Goal: Subscribe to service/newsletter

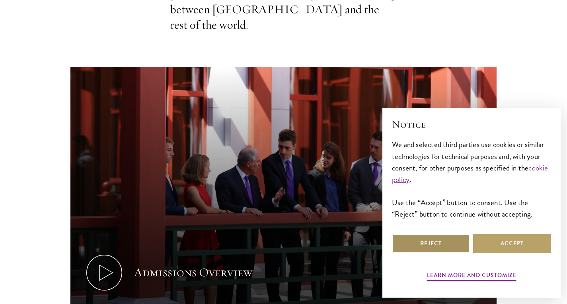
click at [427, 245] on button "Reject" at bounding box center [431, 243] width 78 height 19
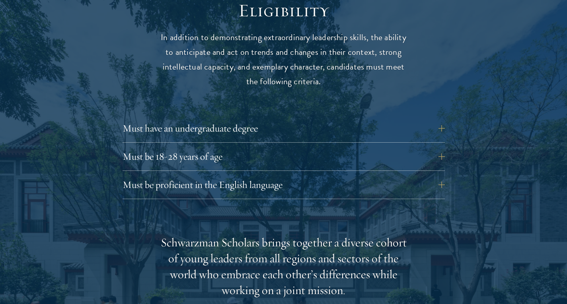
scroll to position [1064, 0]
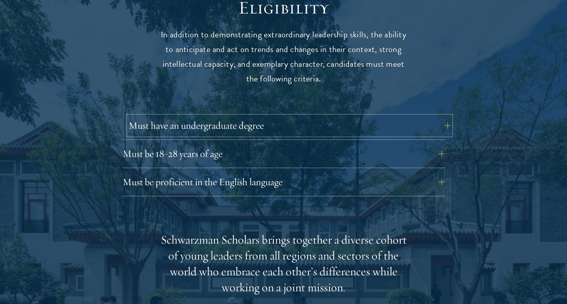
click at [445, 116] on button "Must have an undergraduate degree" at bounding box center [289, 125] width 322 height 19
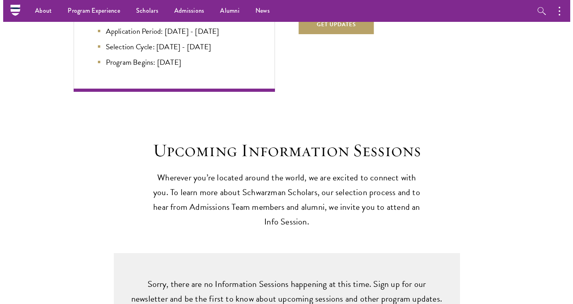
scroll to position [1838, 0]
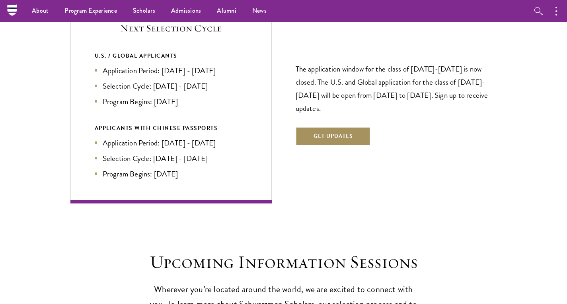
click at [346, 127] on button "Get Updates" at bounding box center [333, 136] width 75 height 19
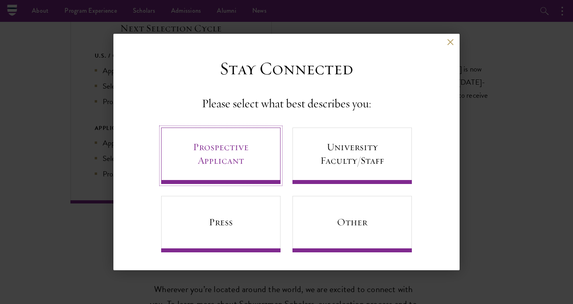
click at [250, 157] on link "Prospective Applicant" at bounding box center [220, 156] width 119 height 56
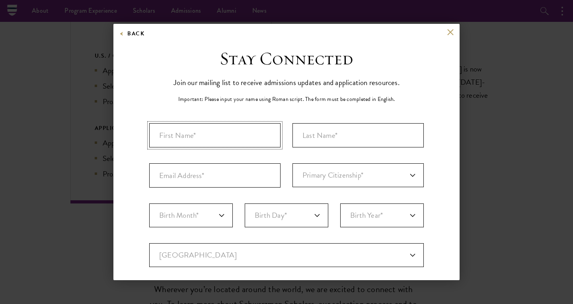
click at [258, 139] on input "First Name*" at bounding box center [214, 135] width 131 height 24
type input "[PERSON_NAME]"
type input "Li"
type input "[PERSON_NAME][DOMAIN_NAME][EMAIL_ADDRESS][DOMAIN_NAME]"
select select "US"
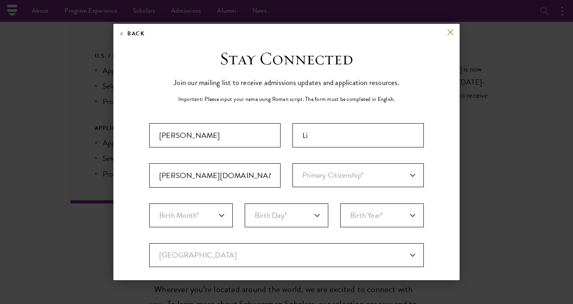
type input "Hoschton"
select select "GA"
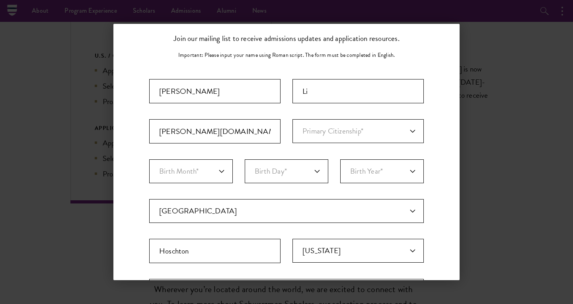
scroll to position [45, 0]
click at [359, 121] on select "Primary Citizenship* [GEOGRAPHIC_DATA] [DEMOGRAPHIC_DATA] [DEMOGRAPHIC_DATA] [D…" at bounding box center [357, 130] width 131 height 24
select select "US"
click at [292, 118] on select "Primary Citizenship* [GEOGRAPHIC_DATA] [DEMOGRAPHIC_DATA] [DEMOGRAPHIC_DATA] [D…" at bounding box center [357, 130] width 131 height 24
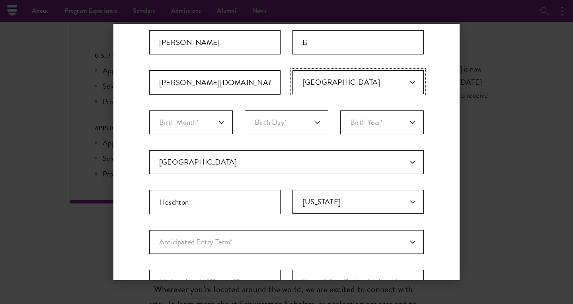
scroll to position [99, 0]
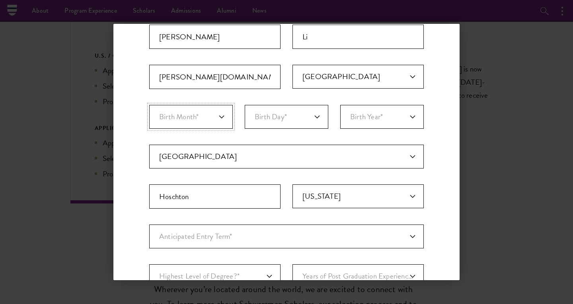
click at [204, 123] on select "Birth Month* January February March April May June July August September Octobe…" at bounding box center [191, 117] width 84 height 24
select select "01"
click at [149, 105] on select "Birth Month* January February March April May June July August September Octobe…" at bounding box center [191, 117] width 84 height 24
click at [270, 123] on select "Birth Day* 1 2 3 4 5 6 7 8 9 10 11 12 13 14 15 16 17 18 19 20 21 22 23 24 25 26…" at bounding box center [287, 117] width 84 height 24
select select "28"
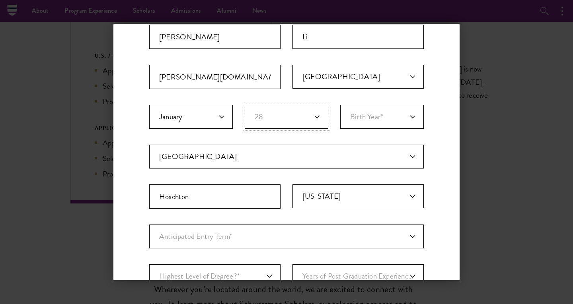
click at [245, 105] on select "Birth Day* 1 2 3 4 5 6 7 8 9 10 11 12 13 14 15 16 17 18 19 20 21 22 23 24 25 26…" at bounding box center [287, 117] width 84 height 24
click at [385, 121] on select "Birth Year* [DEMOGRAPHIC_DATA] [DEMOGRAPHIC_DATA] [DEMOGRAPHIC_DATA] [DEMOGRAPH…" at bounding box center [382, 117] width 84 height 24
select select "2005"
click at [340, 105] on select "Birth Year* [DEMOGRAPHIC_DATA] [DEMOGRAPHIC_DATA] [DEMOGRAPHIC_DATA] [DEMOGRAPH…" at bounding box center [382, 117] width 84 height 24
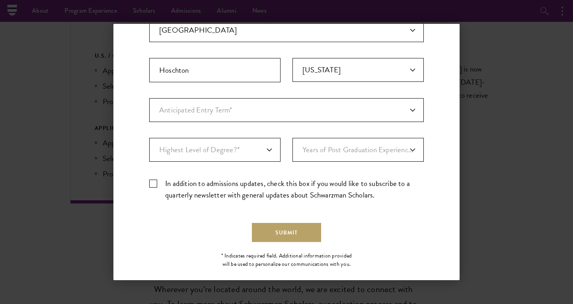
scroll to position [231, 0]
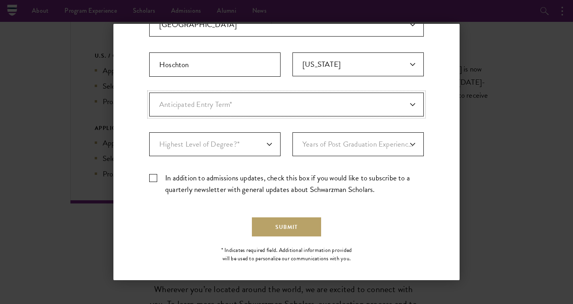
click at [299, 103] on select "Anticipated Entry Term* [DATE] (Application opens [DATE]) Just Exploring" at bounding box center [286, 105] width 274 height 24
select select "a6790467-ebe7-4045-a56a-66c1cae98076"
click at [149, 93] on select "Anticipated Entry Term* [DATE] (Application opens [DATE]) Just Exploring" at bounding box center [286, 105] width 274 height 24
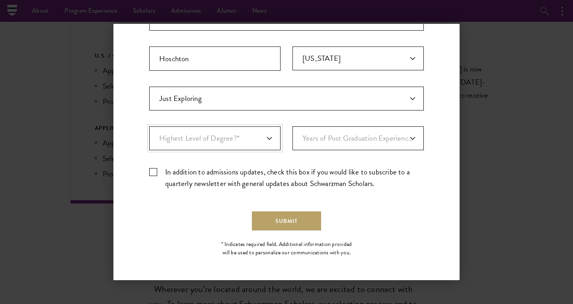
click at [249, 136] on select "Highest Level of Degree?* PHD Bachelor's Master's Current Undergraduate Student" at bounding box center [214, 138] width 131 height 24
select select "bf44f490-31e9-4d16-b1d2-df861e7933aa"
click at [149, 126] on select "Highest Level of Degree?* PHD Bachelor's Master's Current Undergraduate Student" at bounding box center [214, 138] width 131 height 24
click at [364, 141] on select "Years of Post Graduation Experience?* 1 2 3 4 5 6 7 8 9 10" at bounding box center [357, 138] width 131 height 24
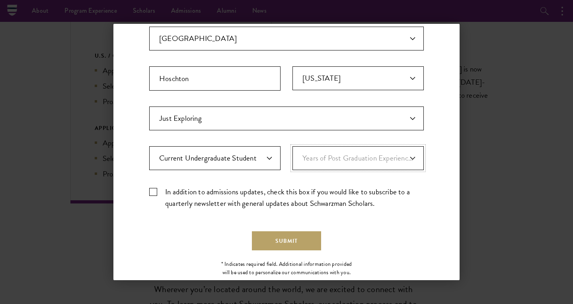
scroll to position [216, 0]
click at [387, 147] on select "Years of Post Graduation Experience?* 1 2 3 4 5 6 7 8 9 10" at bounding box center [357, 159] width 131 height 24
select select "1"
click at [292, 147] on select "Years of Post Graduation Experience?* 1 2 3 4 5 6 7 8 9 10" at bounding box center [357, 159] width 131 height 24
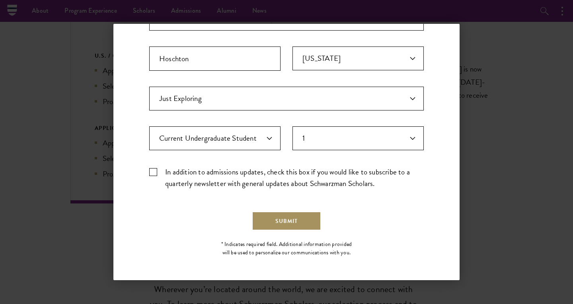
click at [290, 222] on button "Submit" at bounding box center [286, 221] width 69 height 19
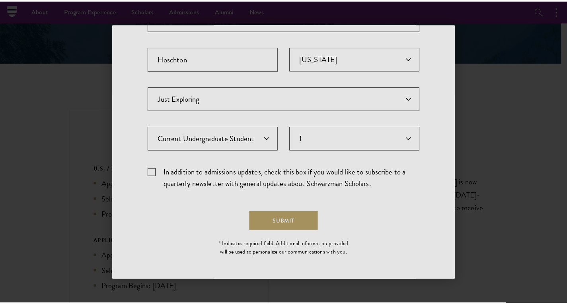
scroll to position [0, 0]
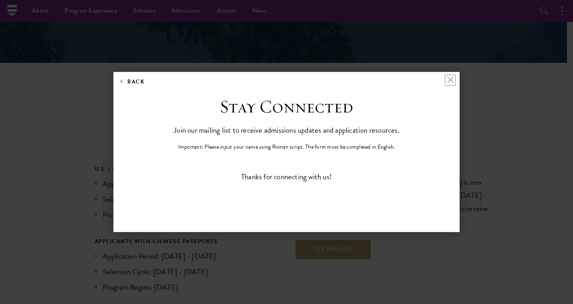
click at [450, 82] on button at bounding box center [450, 80] width 7 height 7
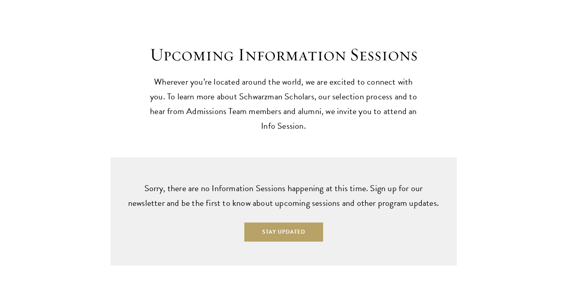
scroll to position [2046, 0]
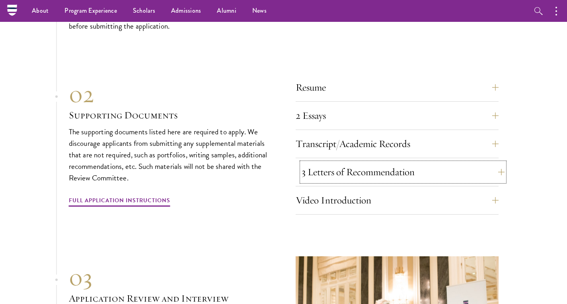
click at [497, 163] on button "3 Letters of Recommendation" at bounding box center [402, 172] width 203 height 19
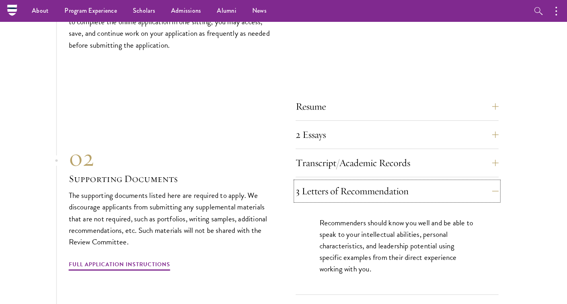
scroll to position [2488, 0]
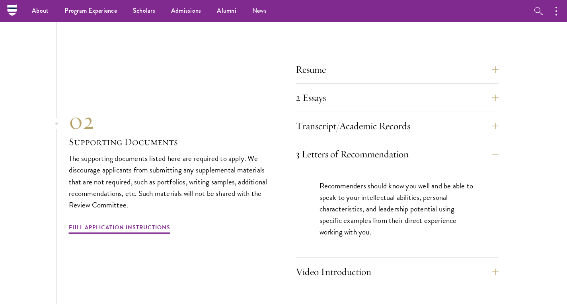
click at [500, 80] on section "01 Online Application 01 Online Application The application must be completed o…" at bounding box center [283, 189] width 567 height 582
click at [495, 88] on button "2 Essays" at bounding box center [402, 97] width 203 height 19
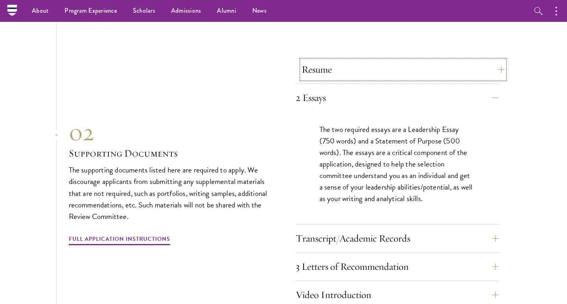
click at [494, 60] on button "Resume" at bounding box center [402, 69] width 203 height 19
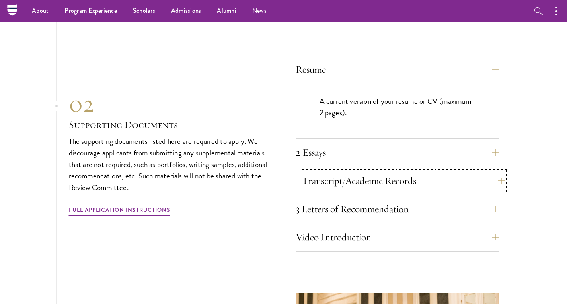
click at [495, 171] on button "Transcript/Academic Records" at bounding box center [402, 180] width 203 height 19
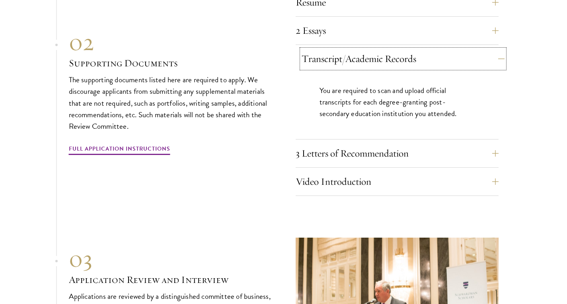
scroll to position [2557, 0]
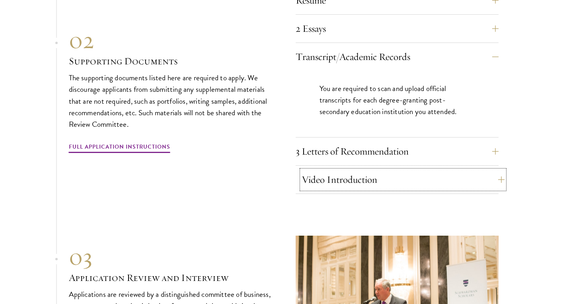
click at [478, 170] on button "Video Introduction" at bounding box center [402, 179] width 203 height 19
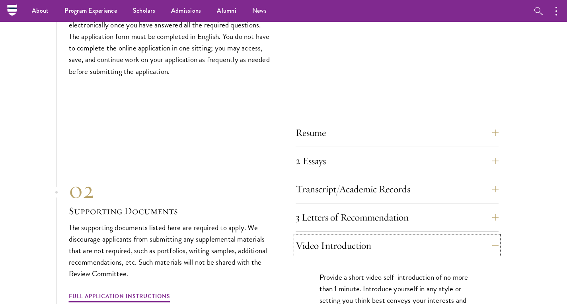
scroll to position [2294, 0]
